Goal: Task Accomplishment & Management: Manage account settings

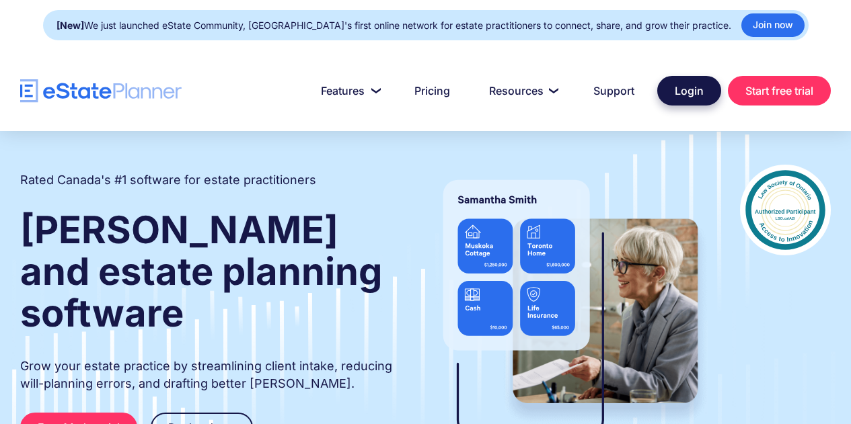
click at [691, 98] on link "Login" at bounding box center [689, 91] width 64 height 30
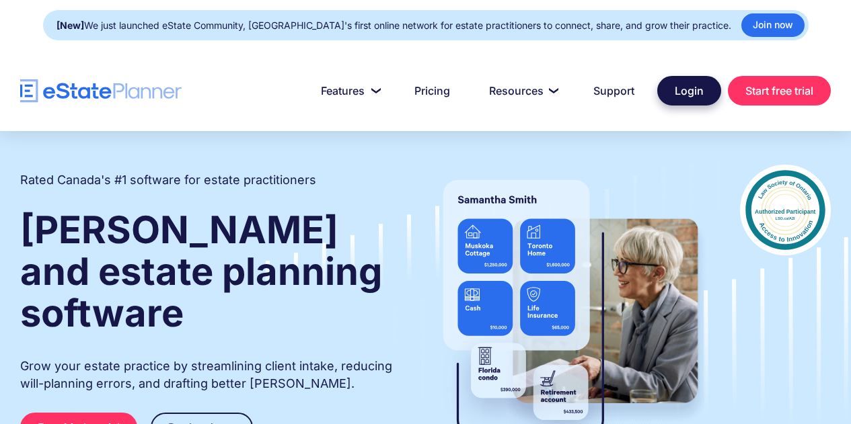
click at [694, 90] on link "Login" at bounding box center [689, 91] width 64 height 30
click at [680, 85] on link "Login" at bounding box center [689, 91] width 64 height 30
